Goal: Task Accomplishment & Management: Complete application form

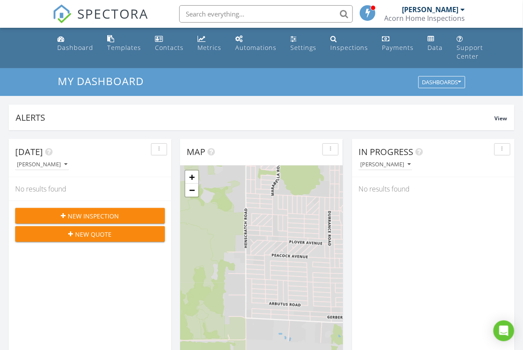
scroll to position [791, 524]
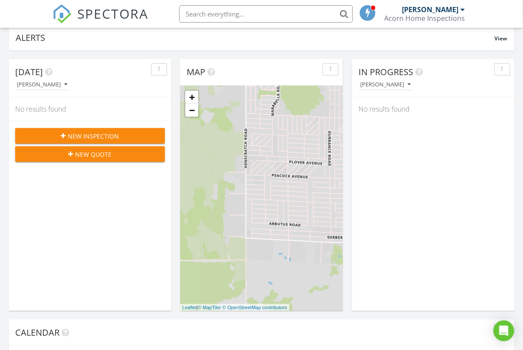
scroll to position [72, 0]
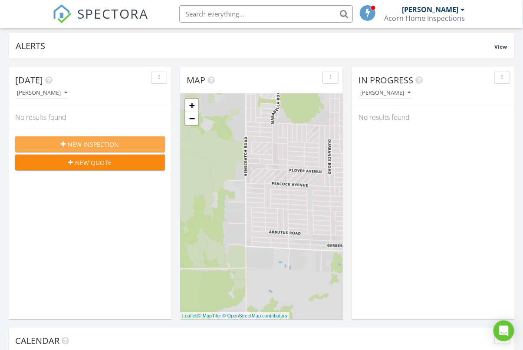
click at [102, 140] on span "New Inspection" at bounding box center [93, 144] width 51 height 9
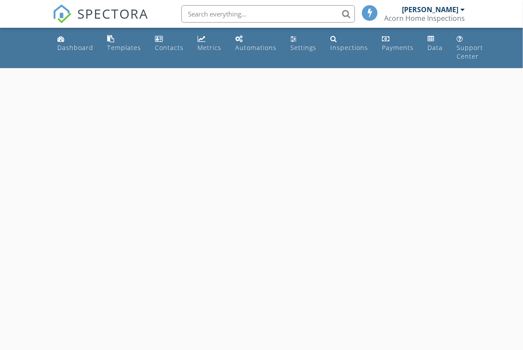
select select "7"
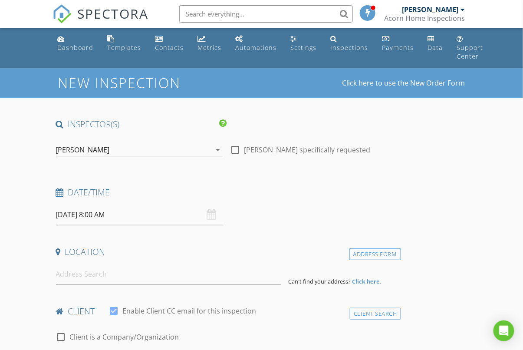
click at [132, 211] on input "08/28/2025 8:00 AM" at bounding box center [140, 214] width 168 height 21
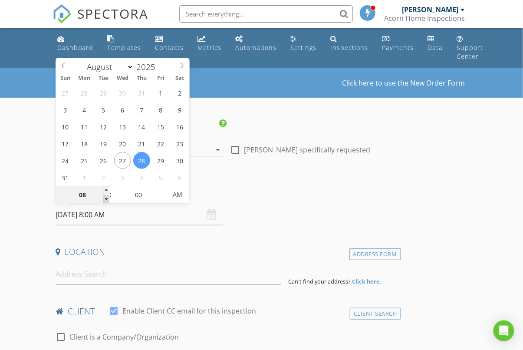
type input "07"
type input "08/28/2025 7:00 AM"
click at [105, 197] on span at bounding box center [106, 199] width 6 height 9
click at [85, 195] on input "07" at bounding box center [82, 194] width 53 height 17
type input "09"
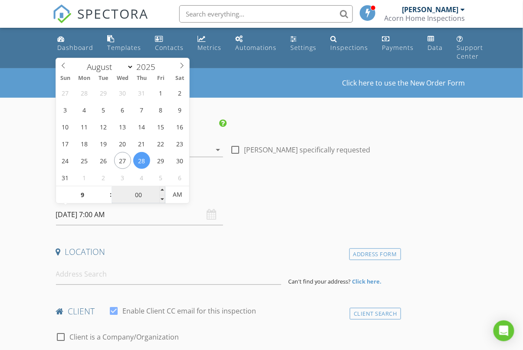
type input "08/28/2025 9:00 AM"
click at [139, 196] on input "00" at bounding box center [138, 194] width 53 height 17
type input "30"
type input "[DATE] 9:30 AM"
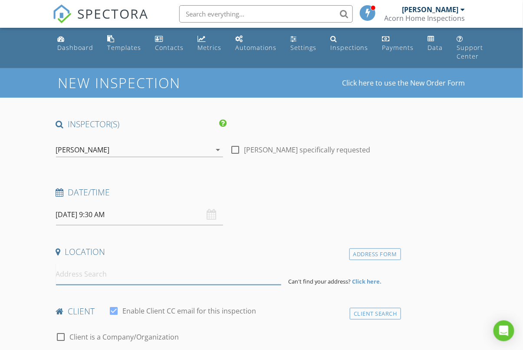
click at [121, 268] on input at bounding box center [169, 274] width 226 height 21
type input "2005 Kay St, Lake Alfred, FL, USA"
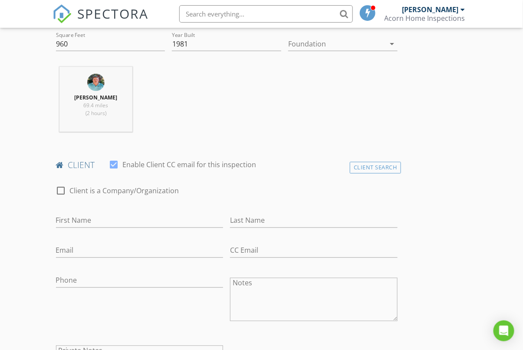
scroll to position [325, 0]
click at [130, 218] on input "First Name" at bounding box center [140, 219] width 168 height 14
drag, startPoint x: 72, startPoint y: 218, endPoint x: 77, endPoint y: 222, distance: 6.5
click at [73, 218] on input "Chrisian" at bounding box center [140, 219] width 168 height 14
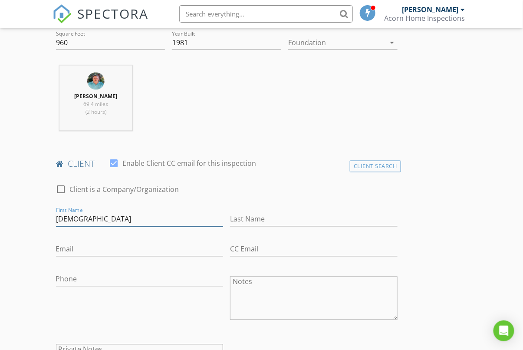
type input "[DEMOGRAPHIC_DATA]"
click at [267, 215] on input "Last Name" at bounding box center [314, 219] width 168 height 14
type input "[PERSON_NAME]"
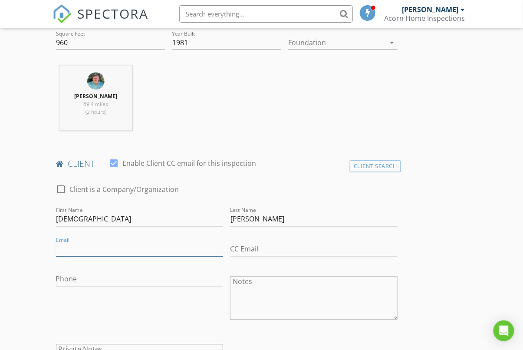
click at [162, 244] on input "Email" at bounding box center [140, 249] width 168 height 14
type input "[EMAIL_ADDRESS][DOMAIN_NAME]"
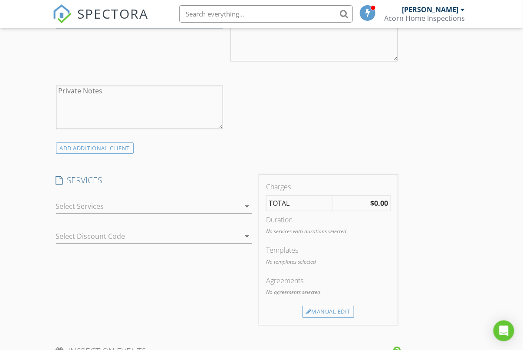
scroll to position [603, 0]
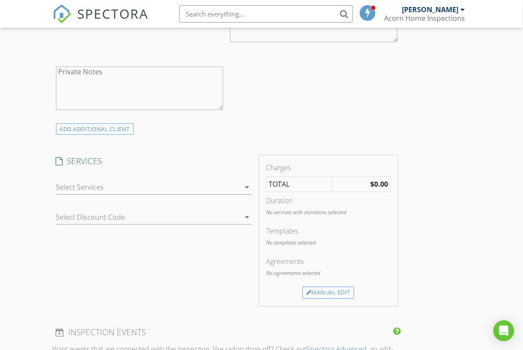
type input "[PHONE_NUMBER]"
click at [247, 184] on icon "arrow_drop_down" at bounding box center [247, 187] width 10 height 10
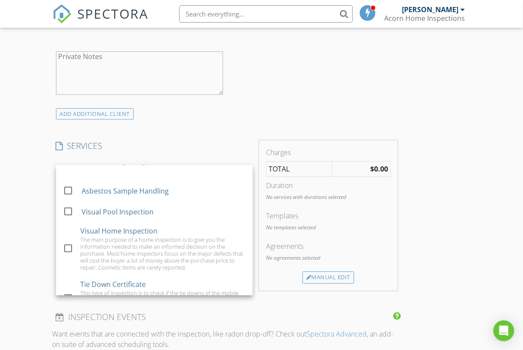
scroll to position [256, 0]
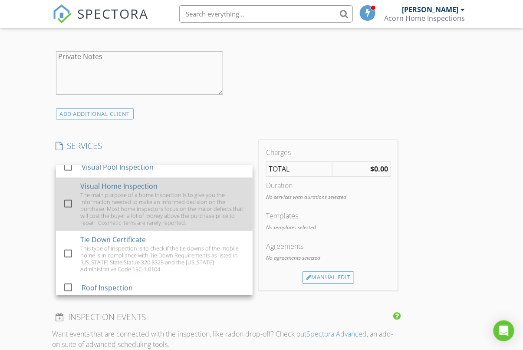
click at [190, 204] on div "The main purpose of a home inspection is to give you the information needed to …" at bounding box center [162, 208] width 165 height 35
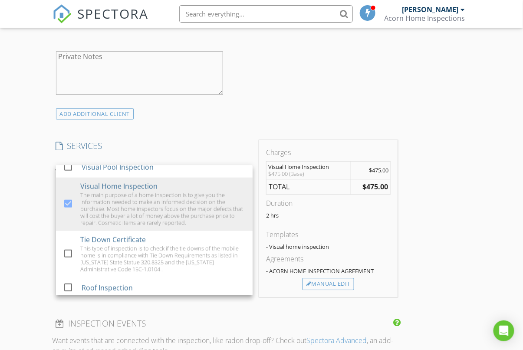
click at [471, 238] on div "New Inspection Click here to use the New Order Form INSPECTOR(S) check_box Mirc…" at bounding box center [261, 200] width 523 height 1501
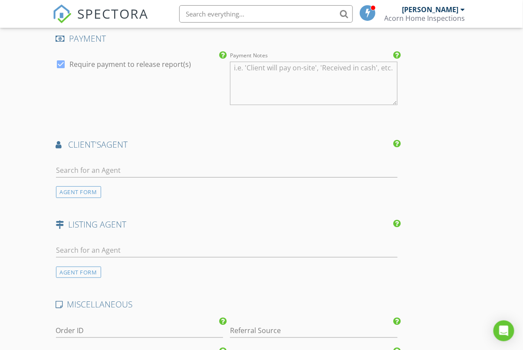
scroll to position [971, 0]
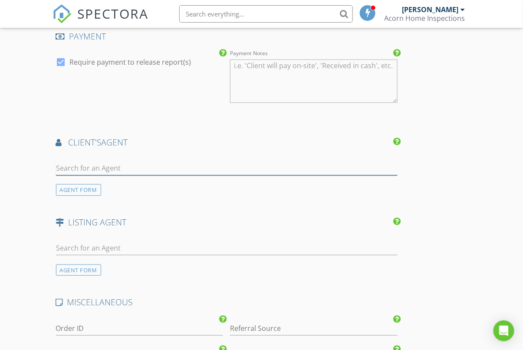
click at [151, 166] on input "text" at bounding box center [227, 168] width 342 height 14
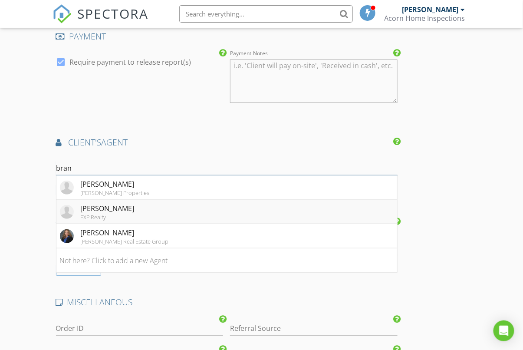
type input "bran"
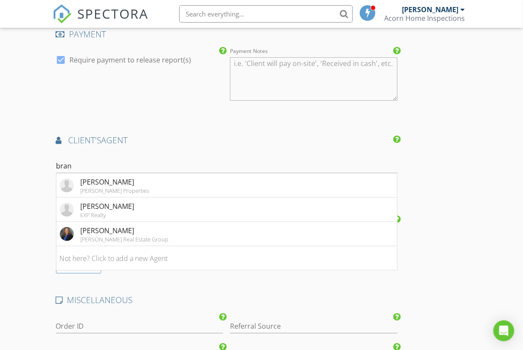
click at [148, 211] on li "Branden Ross EXP Realty" at bounding box center [226, 210] width 341 height 24
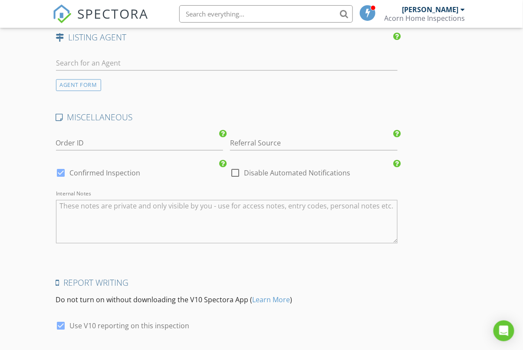
scroll to position [1416, 0]
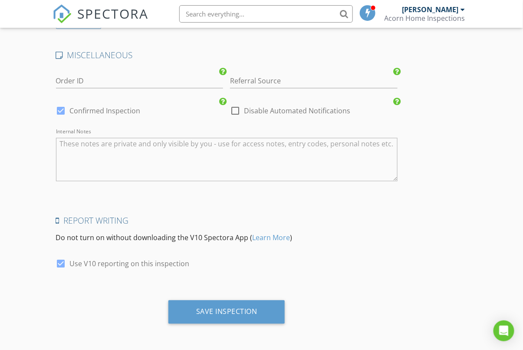
click at [59, 262] on div at bounding box center [61, 263] width 15 height 15
checkbox input "false"
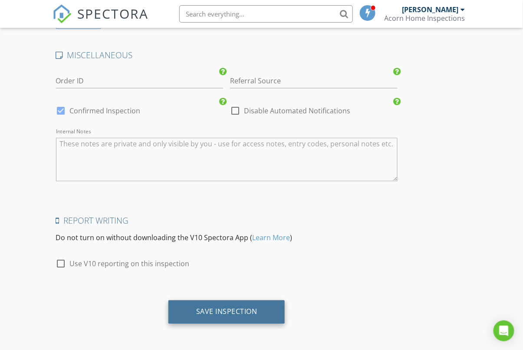
click at [259, 313] on div "Save Inspection" at bounding box center [226, 311] width 117 height 23
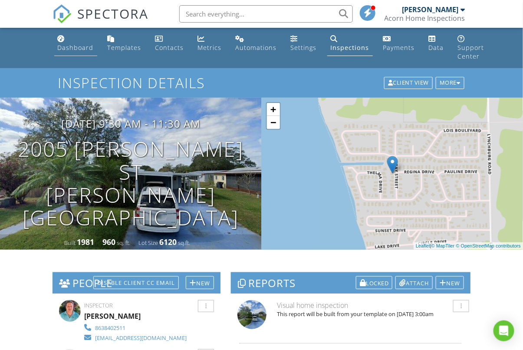
click at [74, 47] on div "Dashboard" at bounding box center [76, 47] width 36 height 8
